Goal: Information Seeking & Learning: Check status

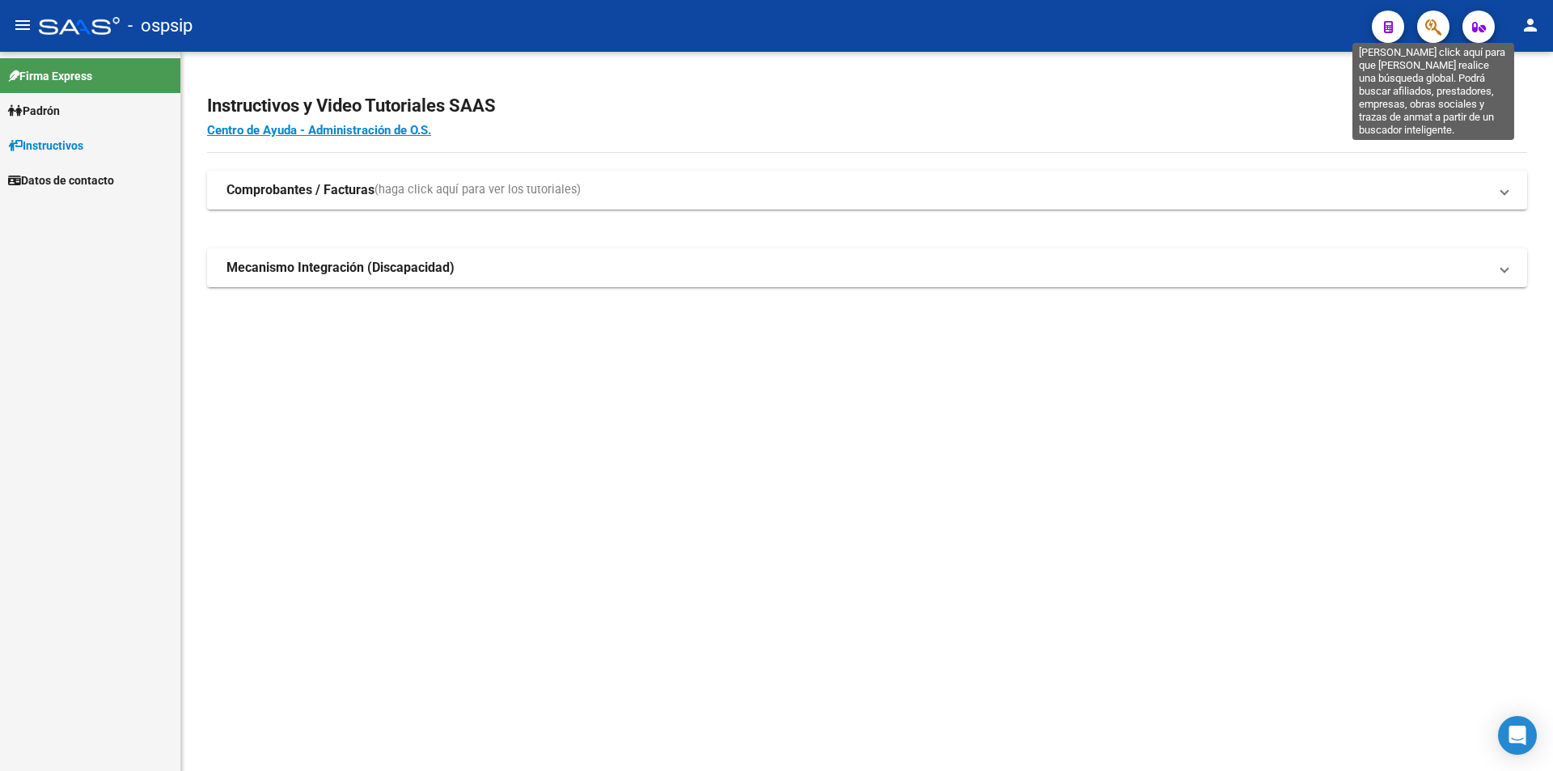
click at [1440, 26] on icon "button" at bounding box center [1433, 27] width 16 height 19
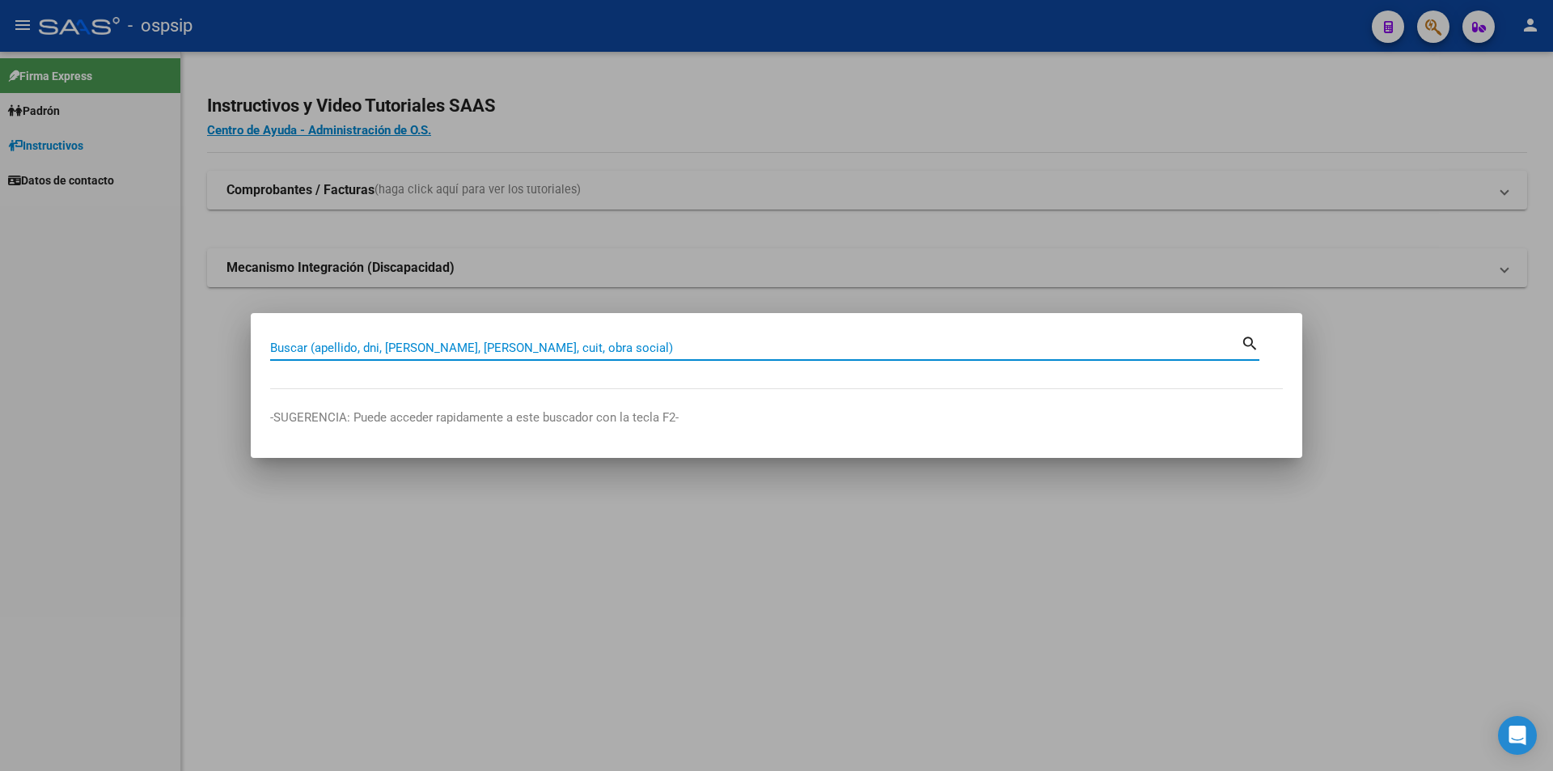
click at [324, 341] on input "Buscar (apellido, dni, [PERSON_NAME], [PERSON_NAME], cuit, obra social)" at bounding box center [755, 348] width 971 height 15
type input "32960167"
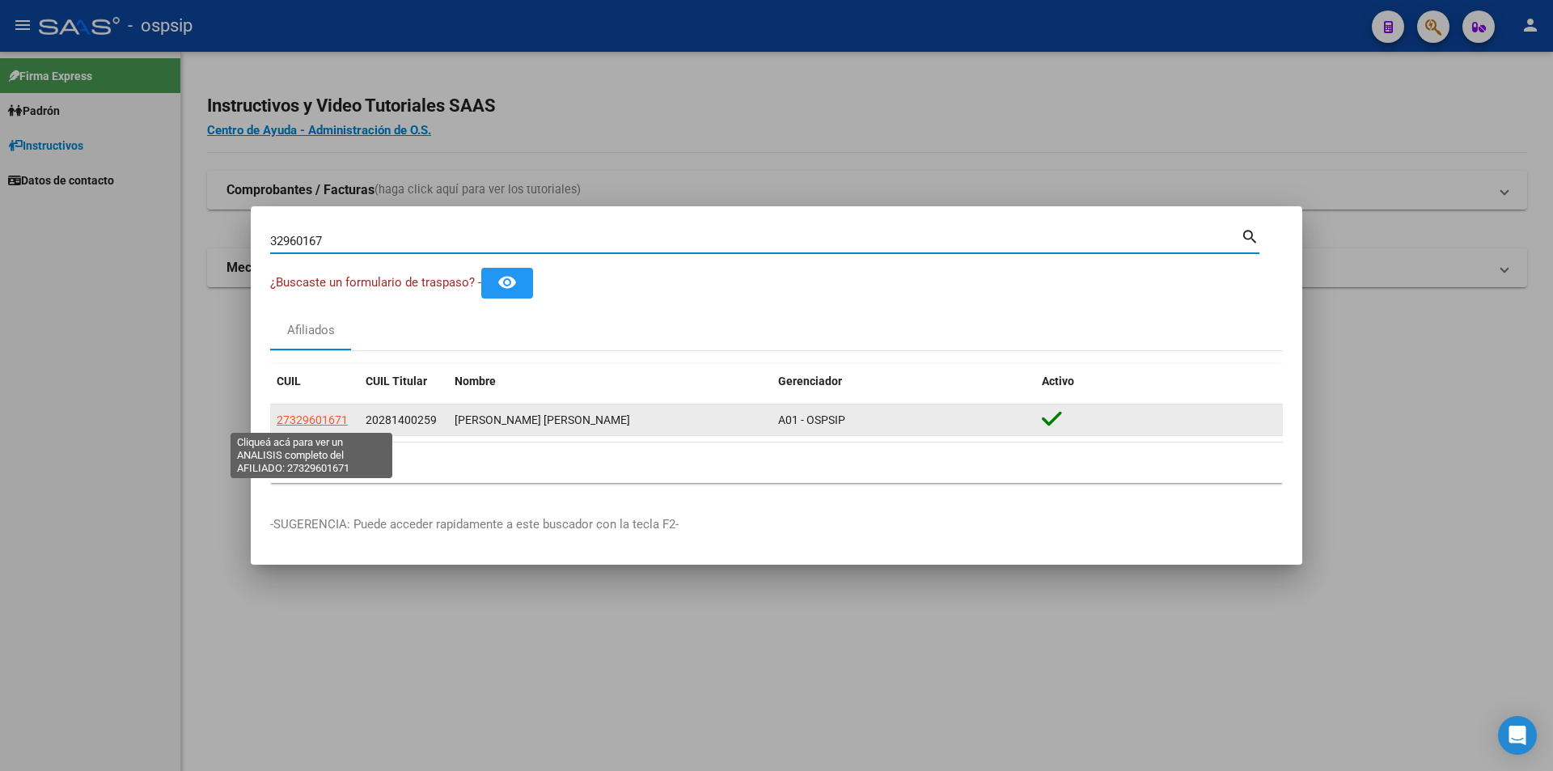
click at [337, 417] on span "27329601671" at bounding box center [312, 419] width 71 height 13
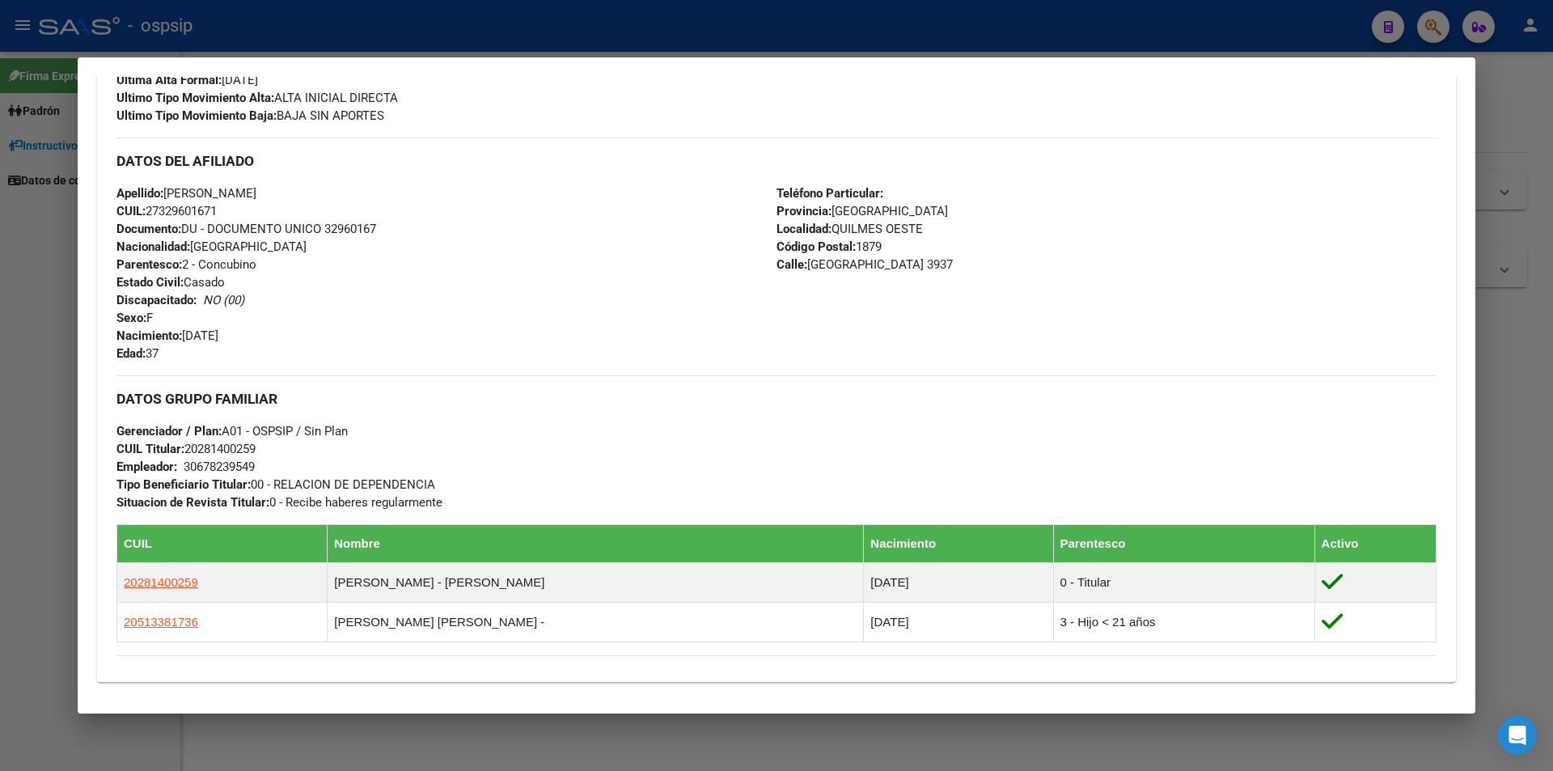
scroll to position [485, 0]
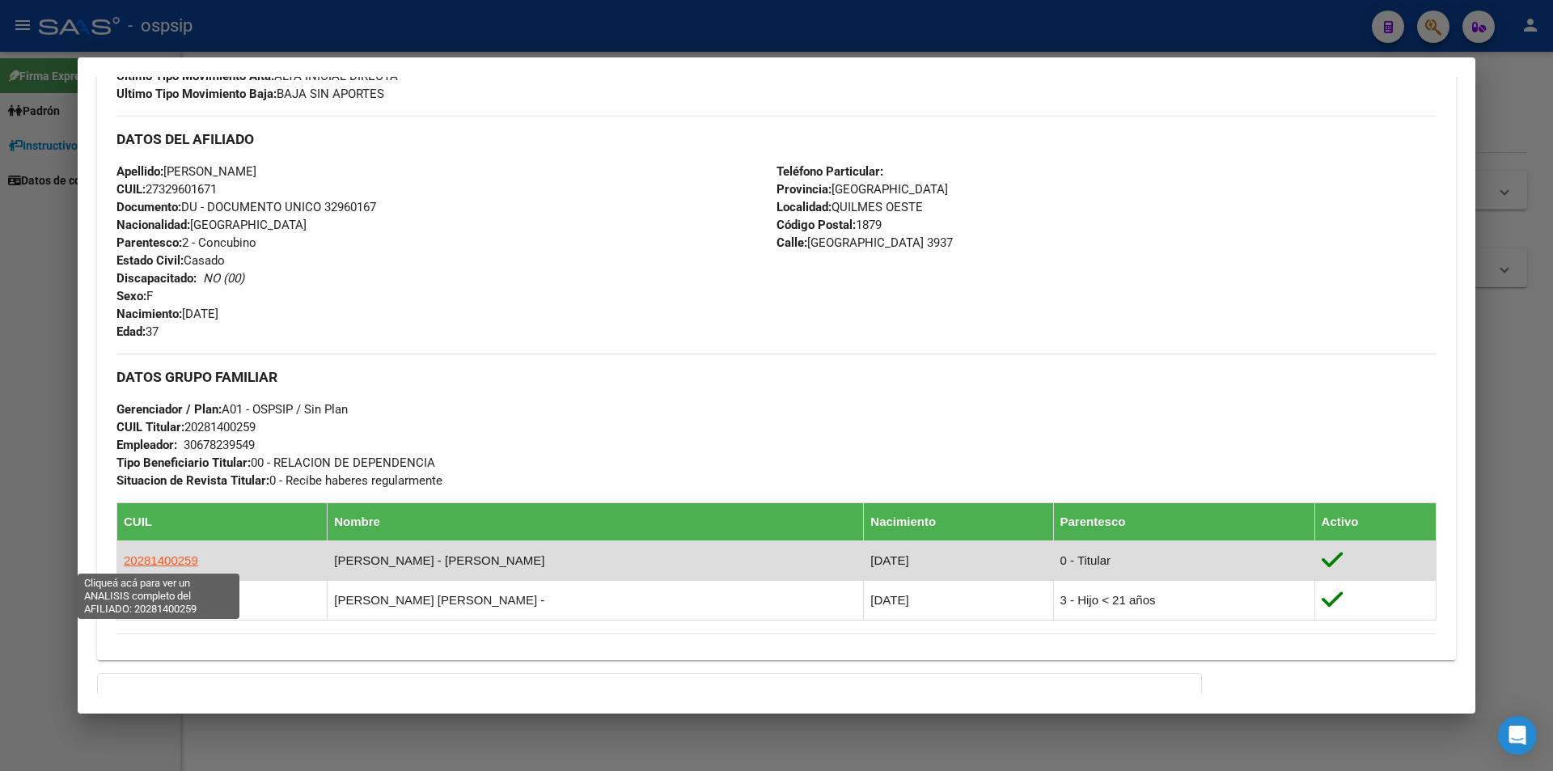
click at [165, 561] on span "20281400259" at bounding box center [161, 560] width 74 height 14
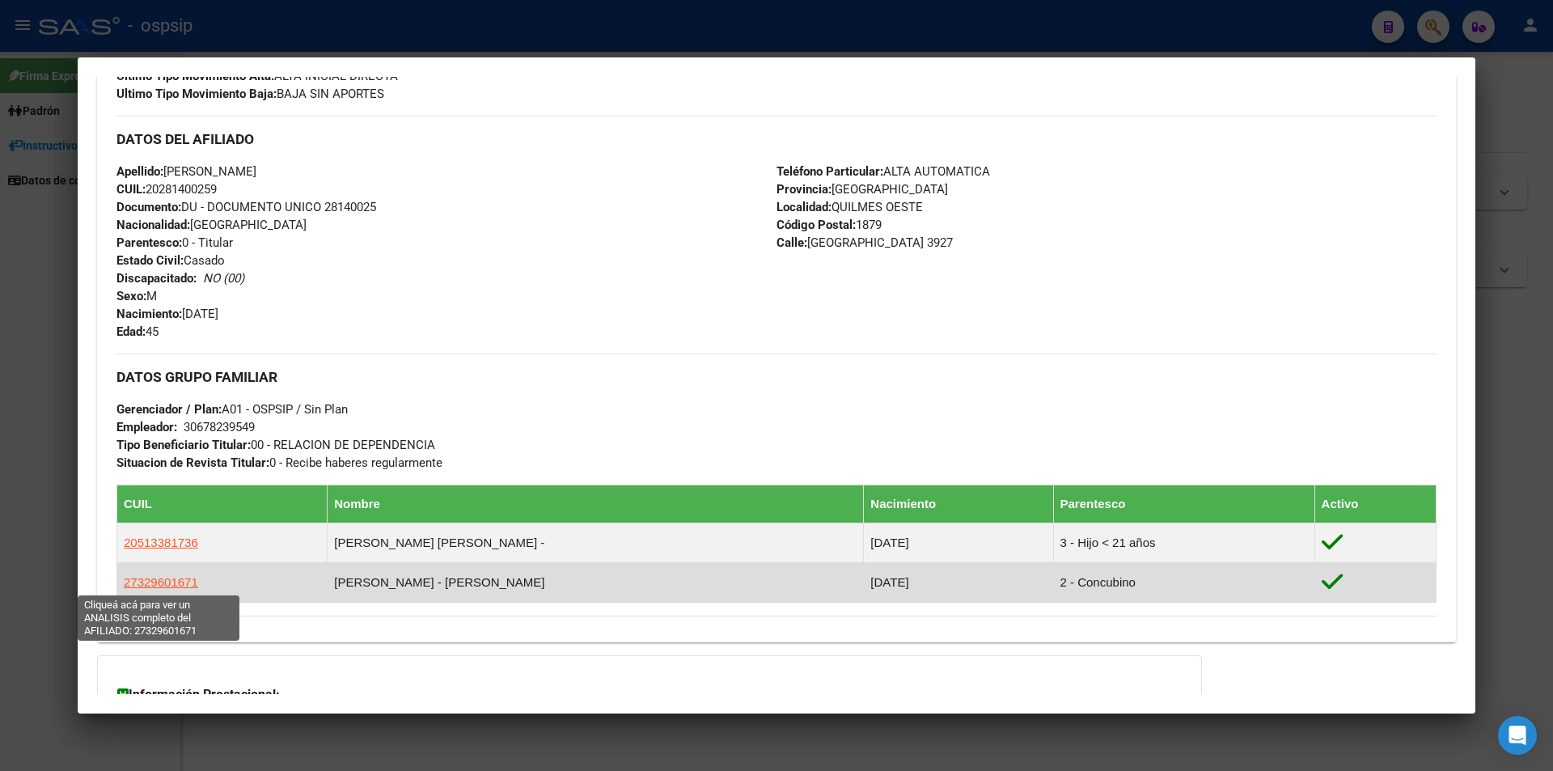
click at [161, 584] on span "27329601671" at bounding box center [161, 582] width 74 height 14
type textarea "27329601671"
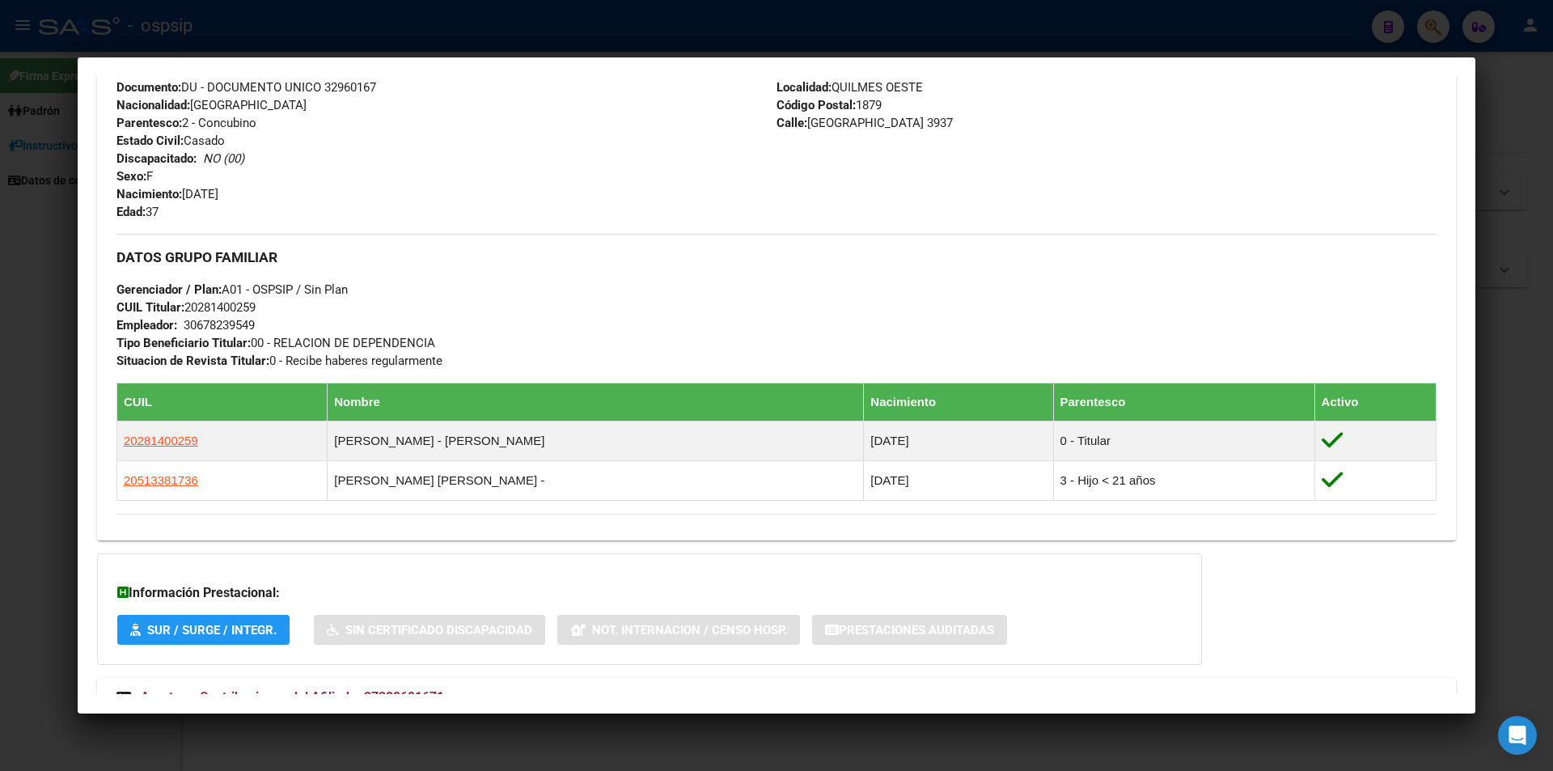
scroll to position [703, 0]
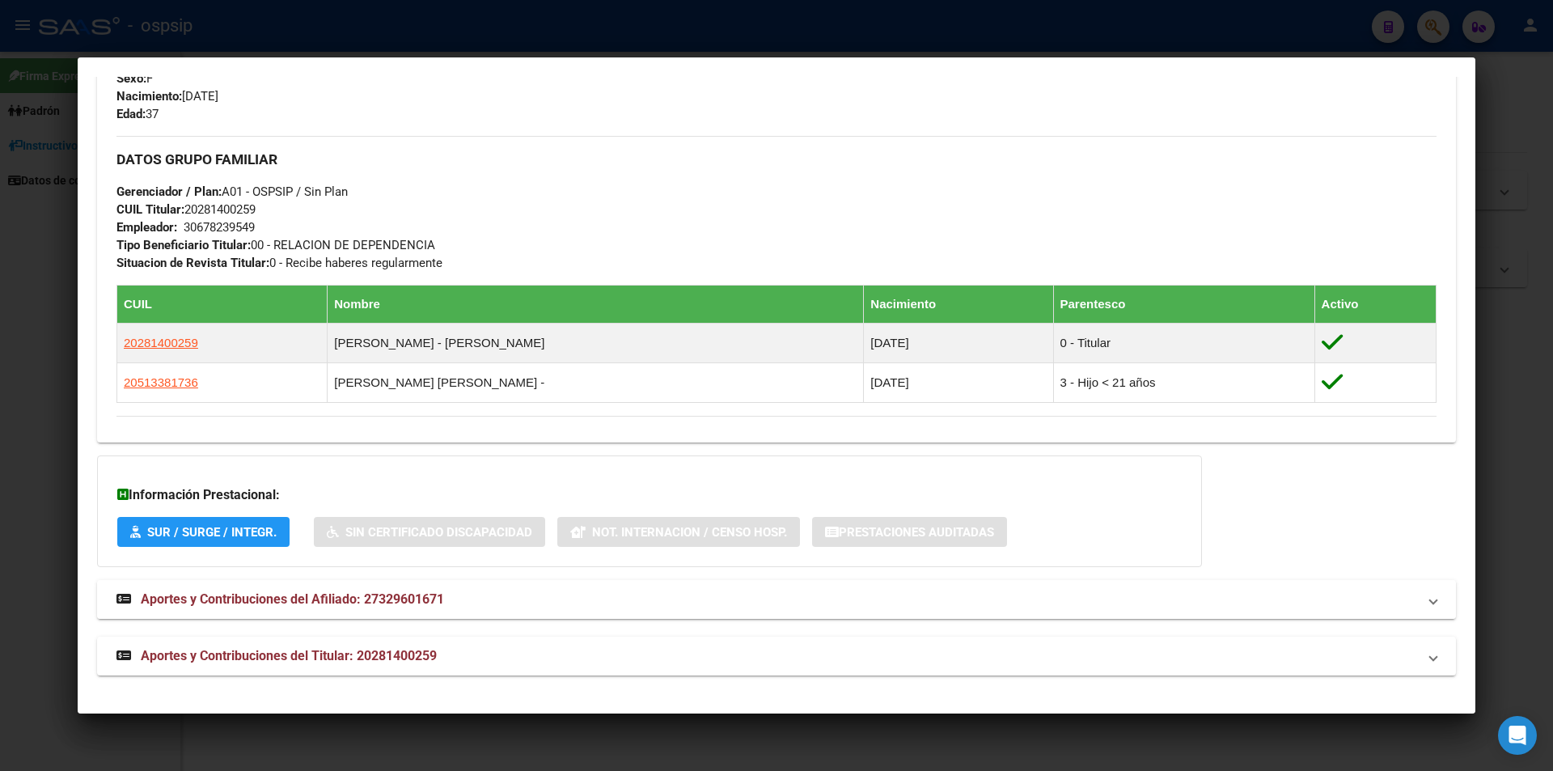
click at [225, 601] on span "Aportes y Contribuciones del Afiliado: 27329601671" at bounding box center [292, 598] width 303 height 15
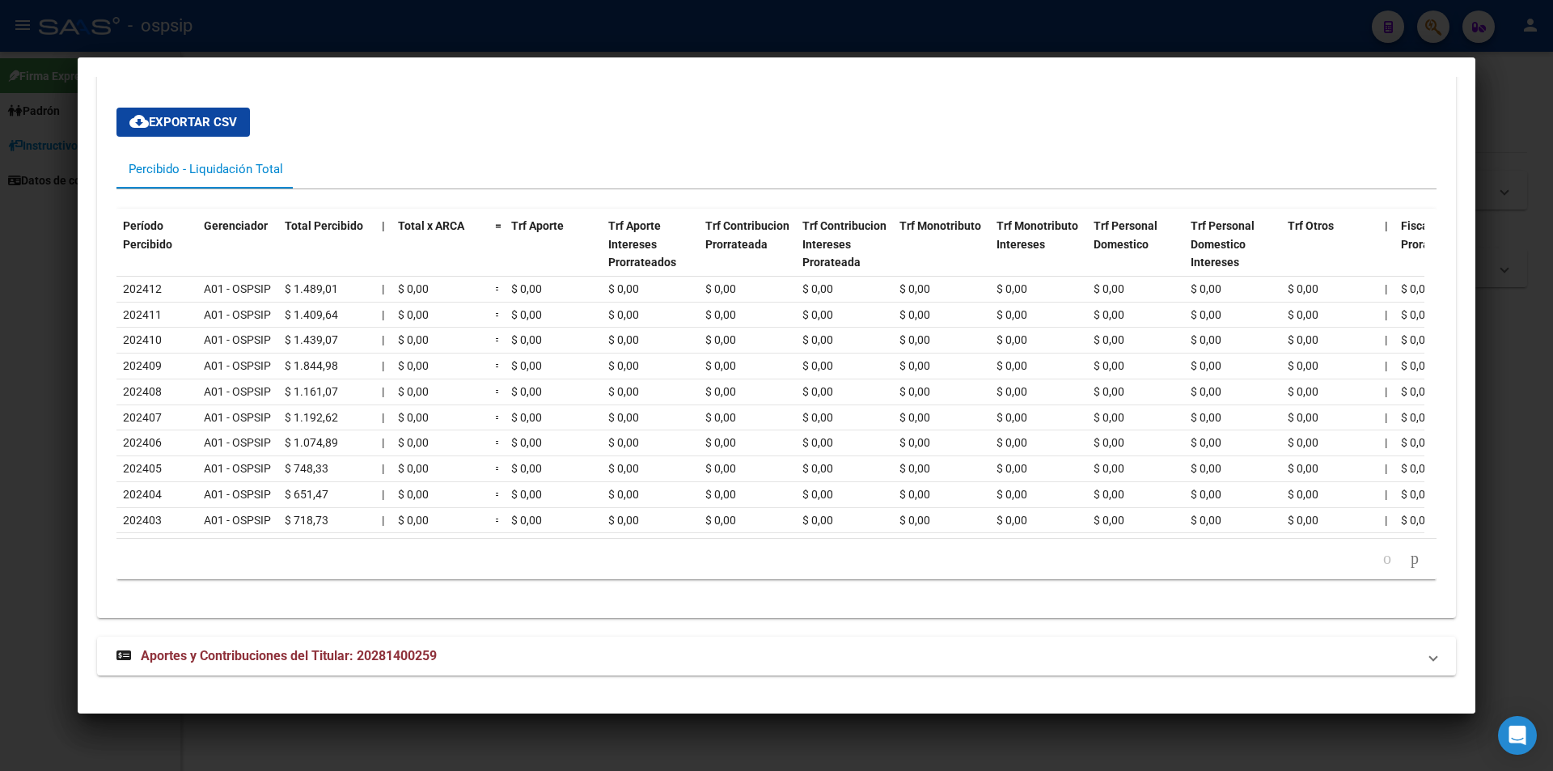
scroll to position [1277, 0]
click at [217, 657] on span "Aportes y Contribuciones del Titular: 20281400259" at bounding box center [289, 655] width 296 height 15
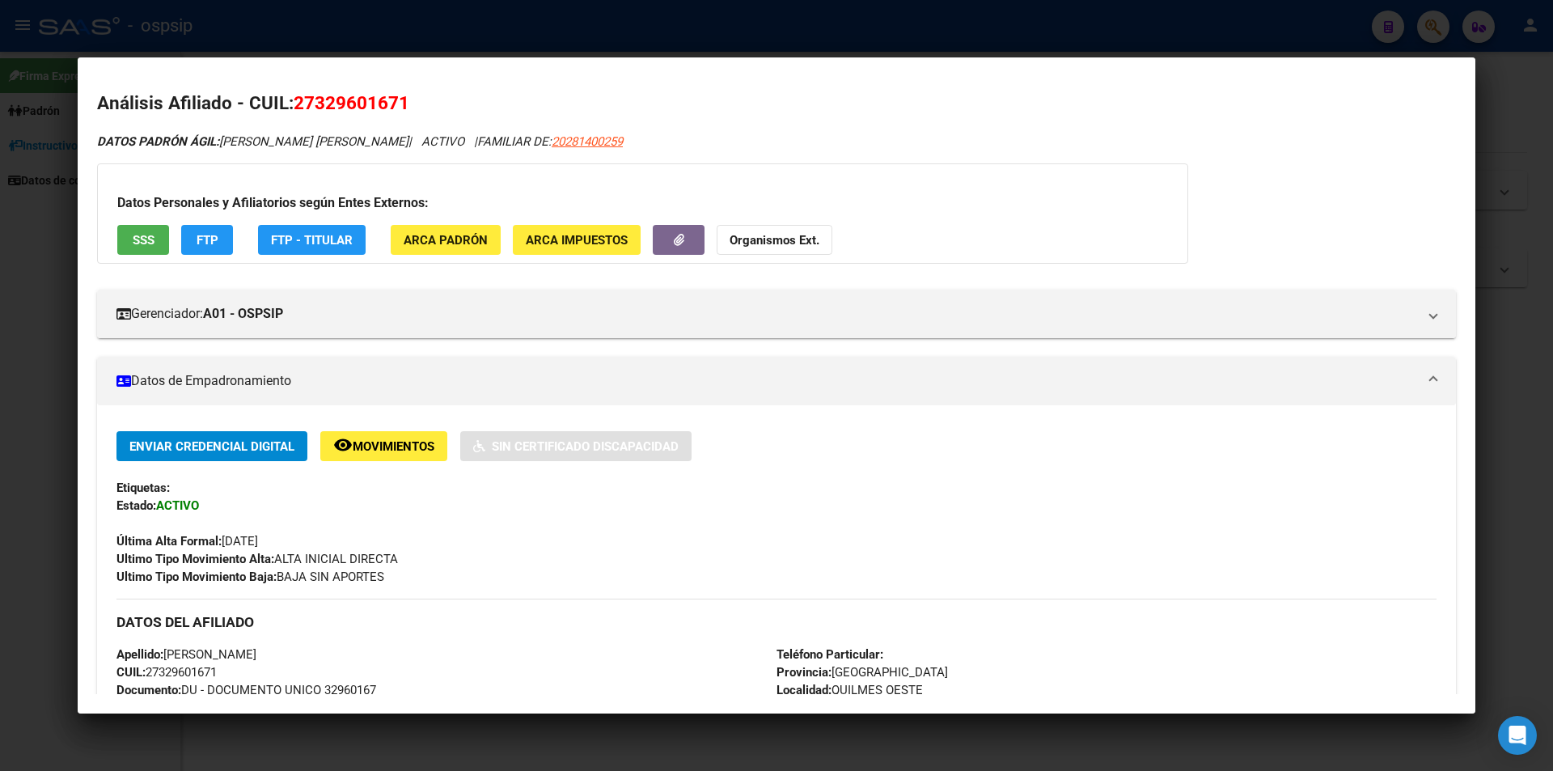
scroll to position [0, 0]
